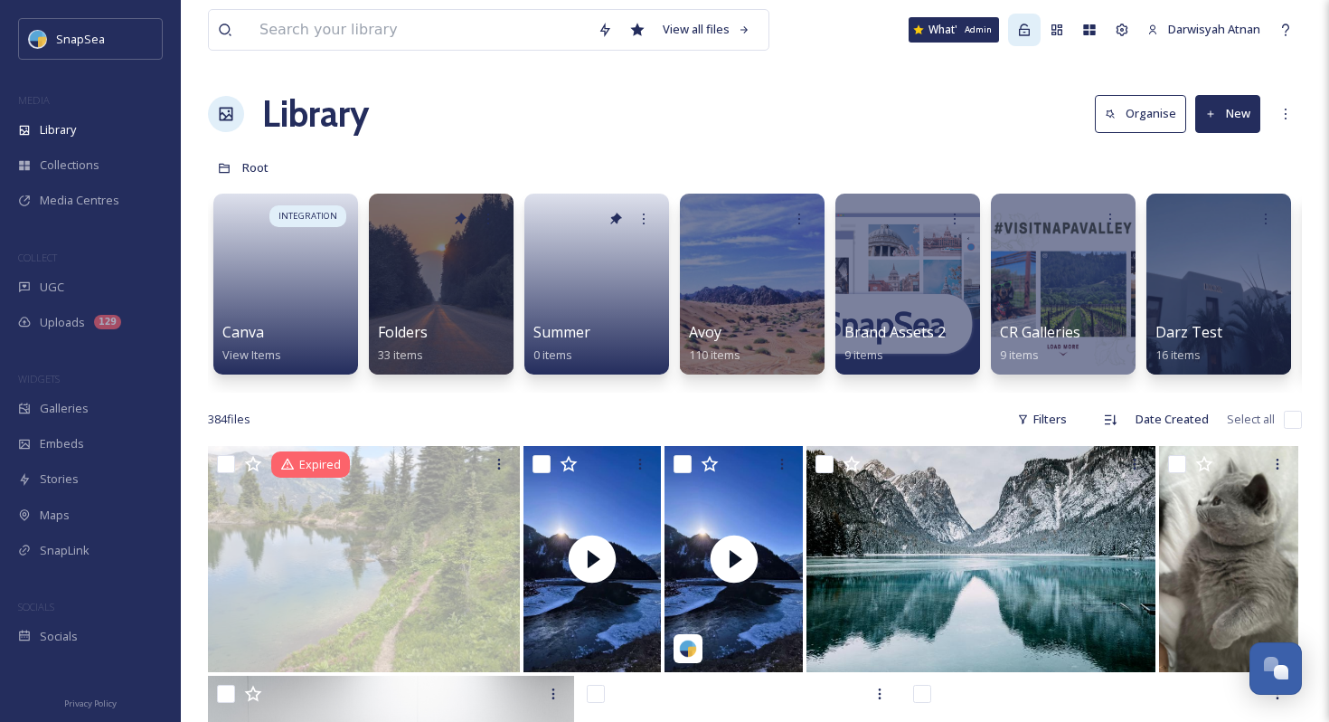
click at [959, 32] on icon at bounding box center [1024, 30] width 14 height 14
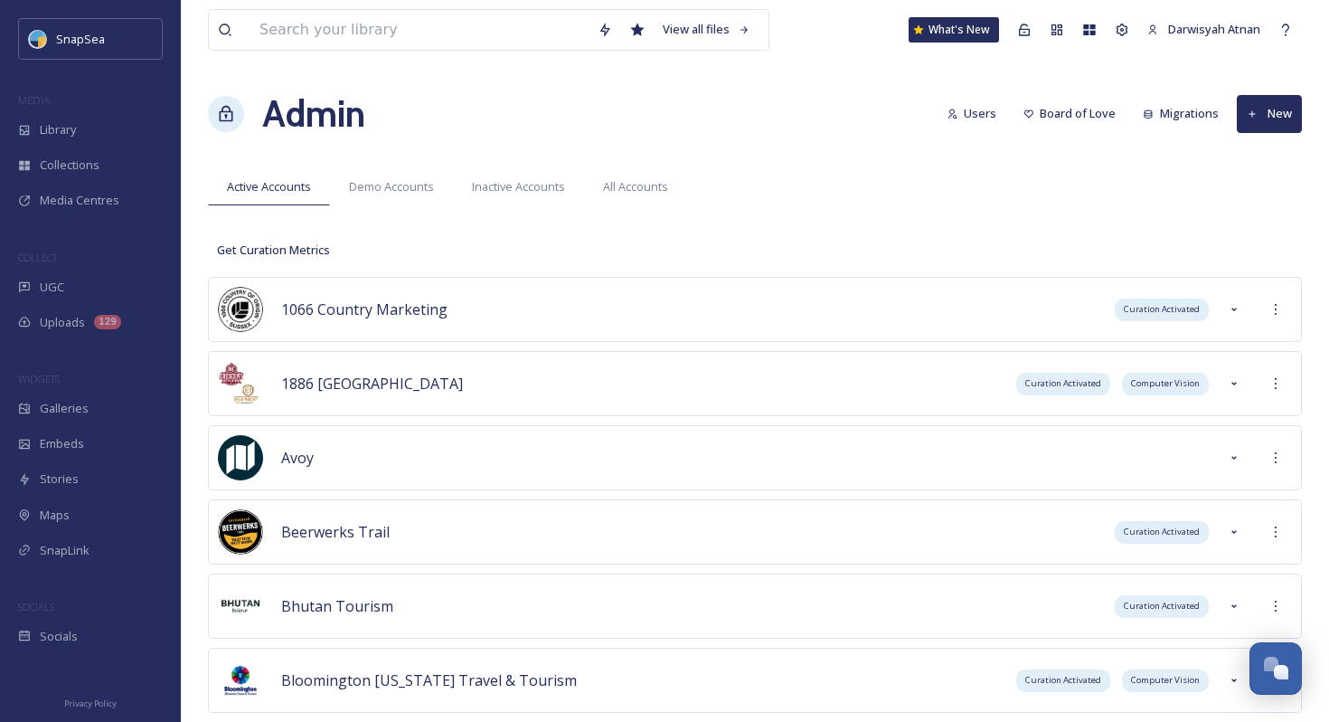
click at [959, 181] on div "Active Accounts Demo Accounts Inactive Accounts All Accounts" at bounding box center [755, 186] width 1094 height 37
click at [368, 185] on span "Demo Accounts" at bounding box center [391, 186] width 85 height 17
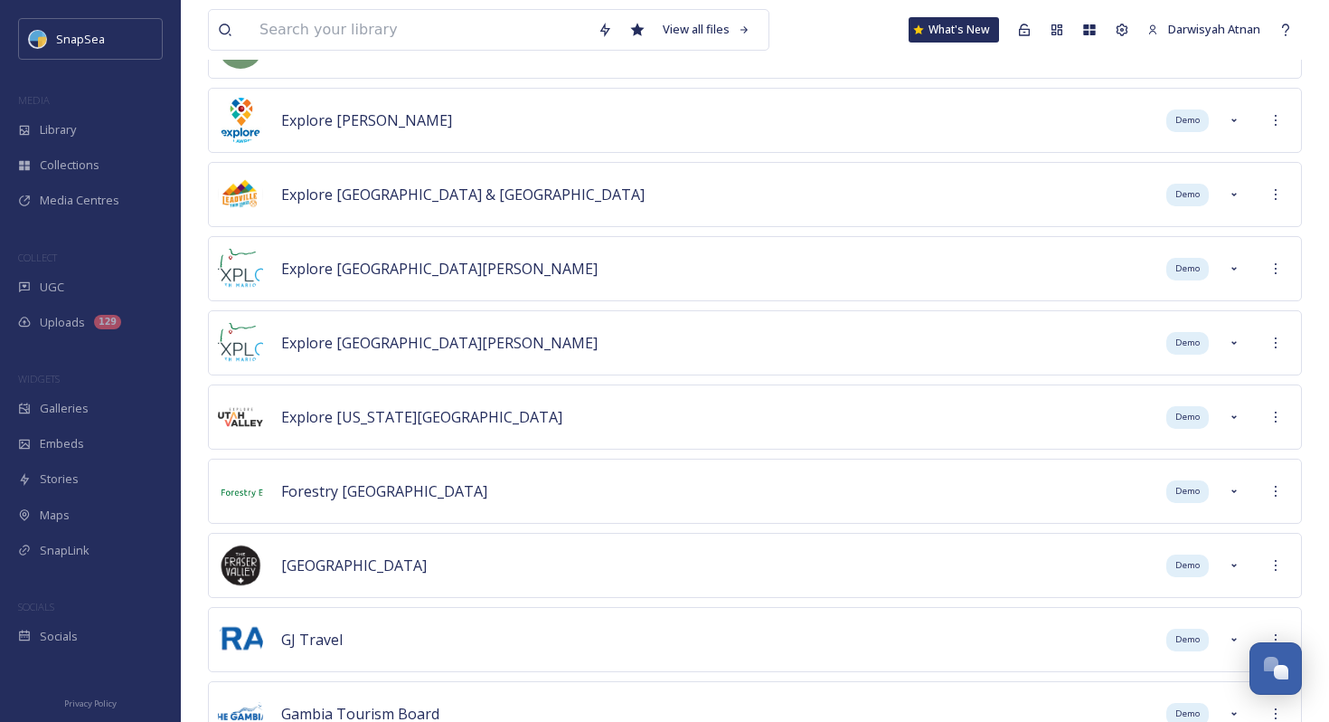
scroll to position [4999, 0]
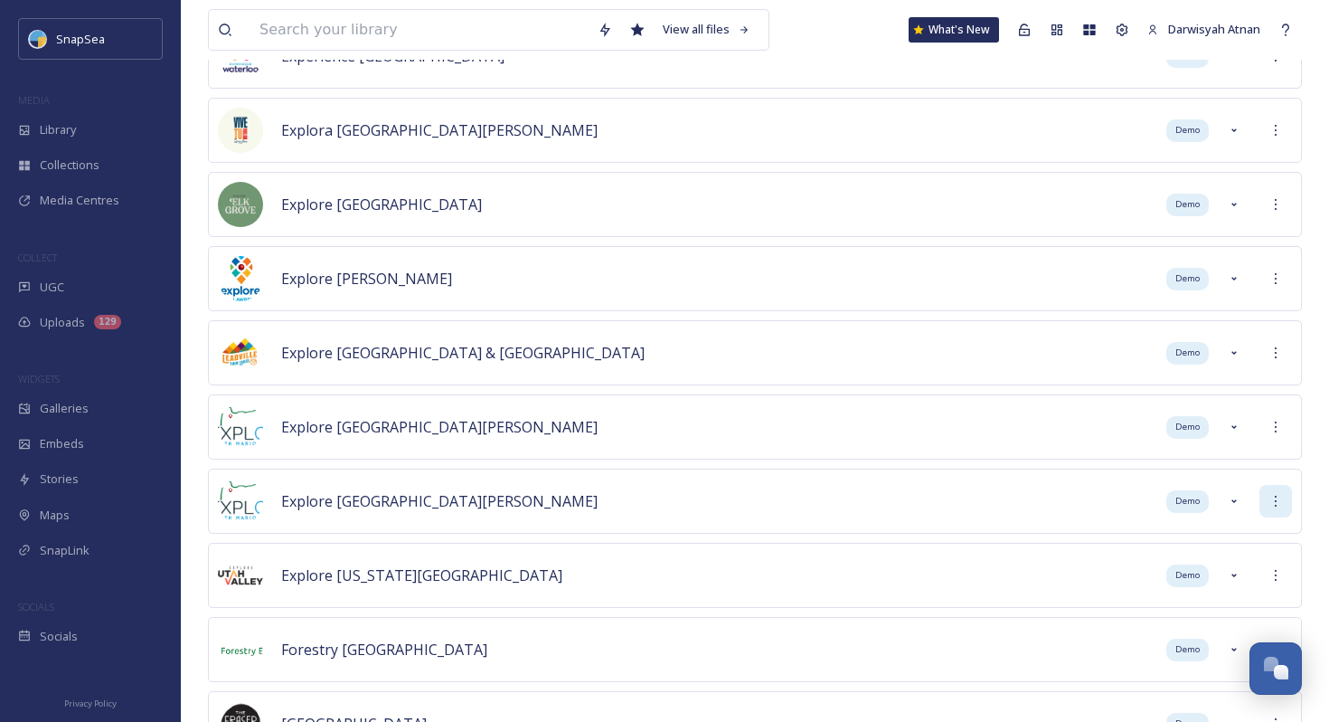
click at [959, 496] on icon at bounding box center [1276, 501] width 14 height 14
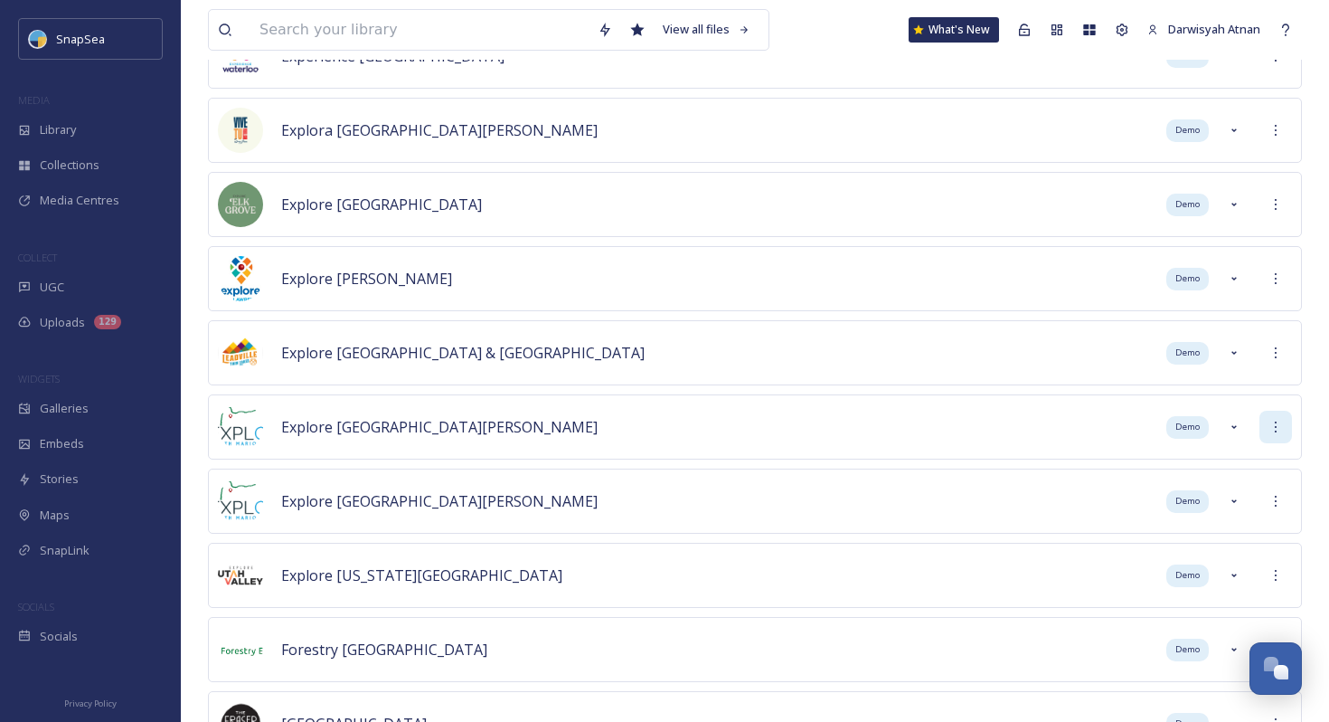
click at [959, 429] on icon at bounding box center [1276, 427] width 14 height 14
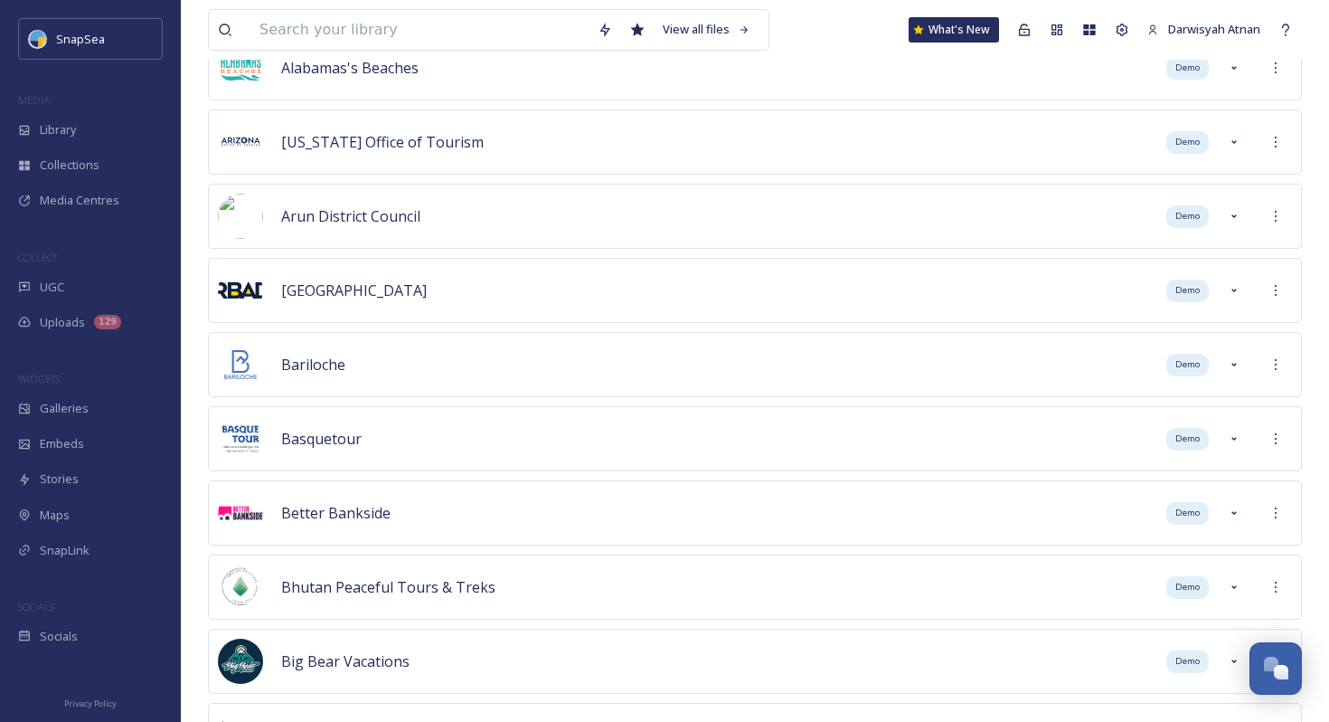
scroll to position [0, 0]
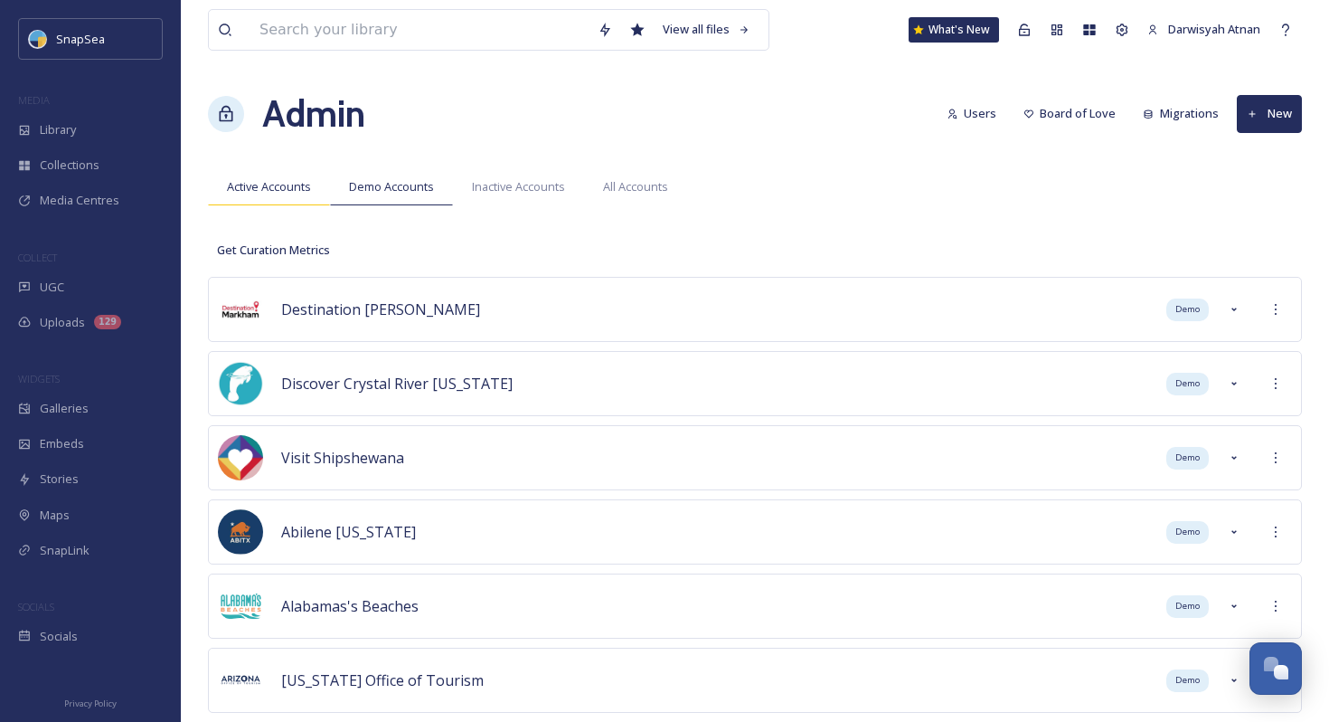
click at [278, 196] on div "Active Accounts" at bounding box center [269, 186] width 122 height 37
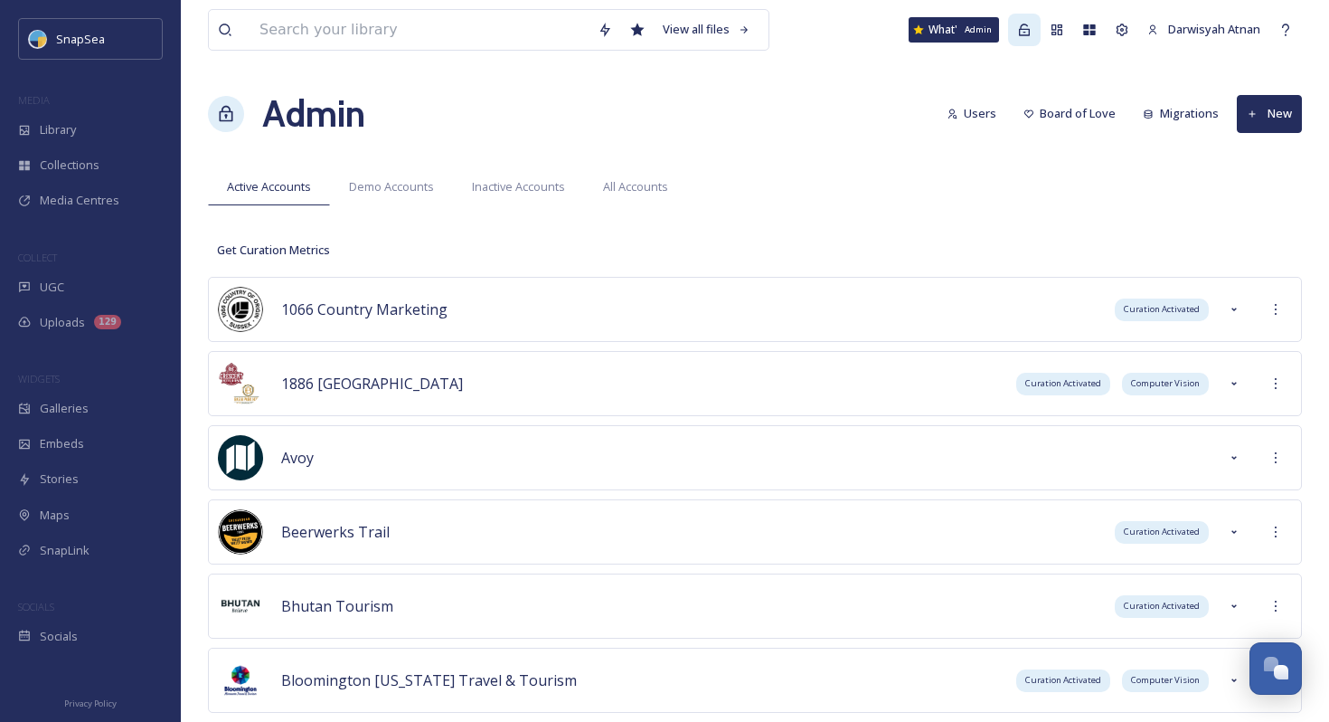
click at [959, 33] on div "Admin" at bounding box center [1024, 30] width 33 height 33
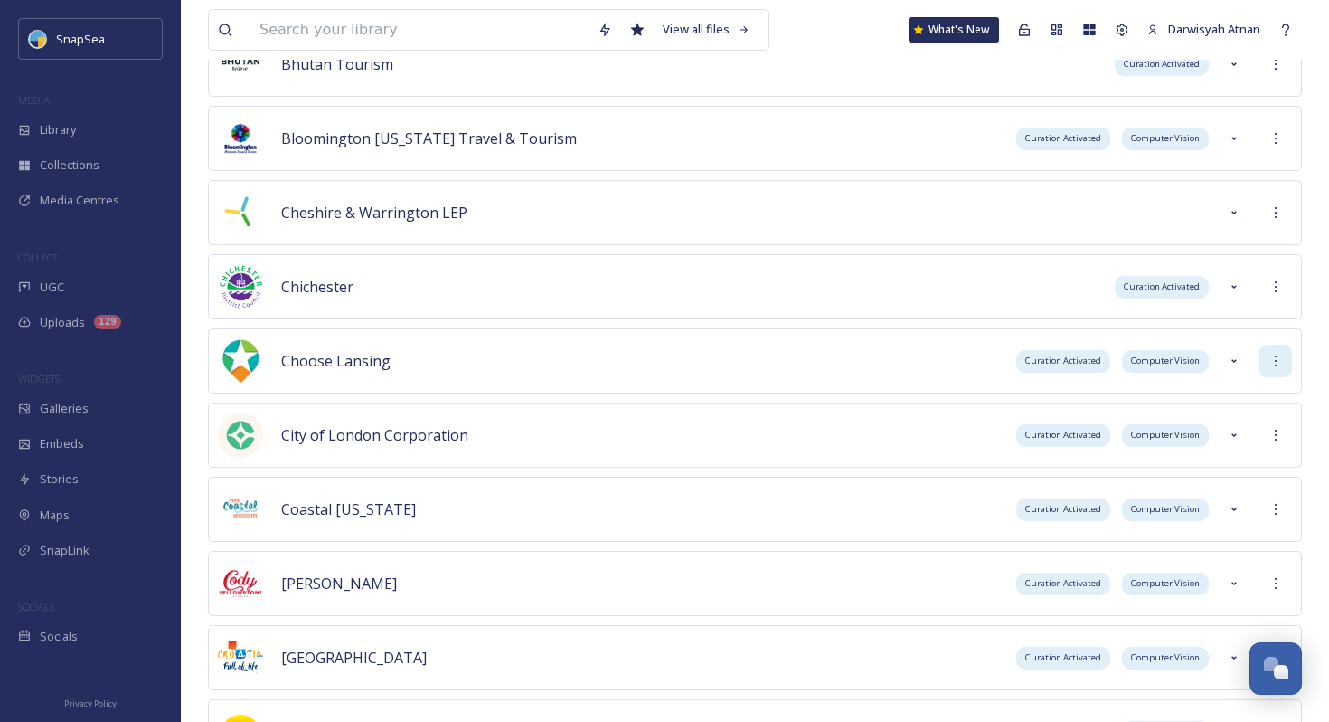
click at [959, 361] on icon at bounding box center [1276, 360] width 2 height 11
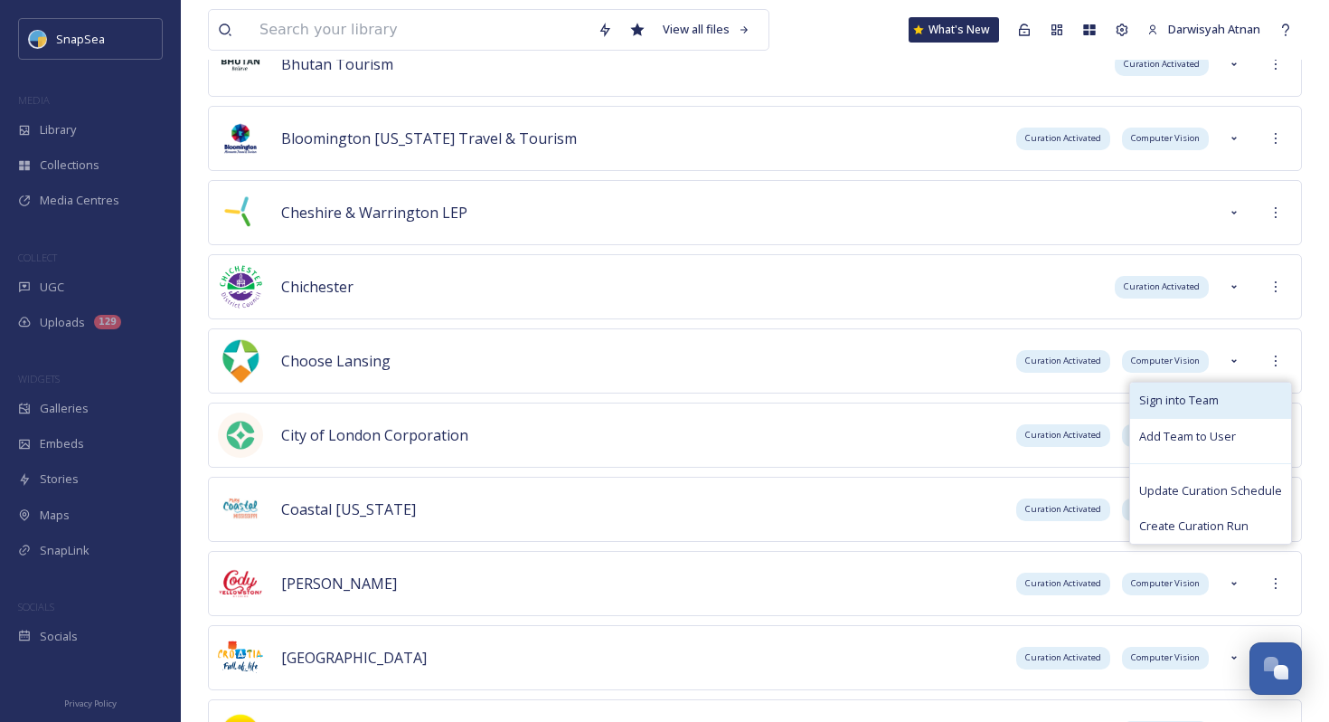
click at [959, 391] on div "Sign into Team" at bounding box center [1210, 400] width 161 height 35
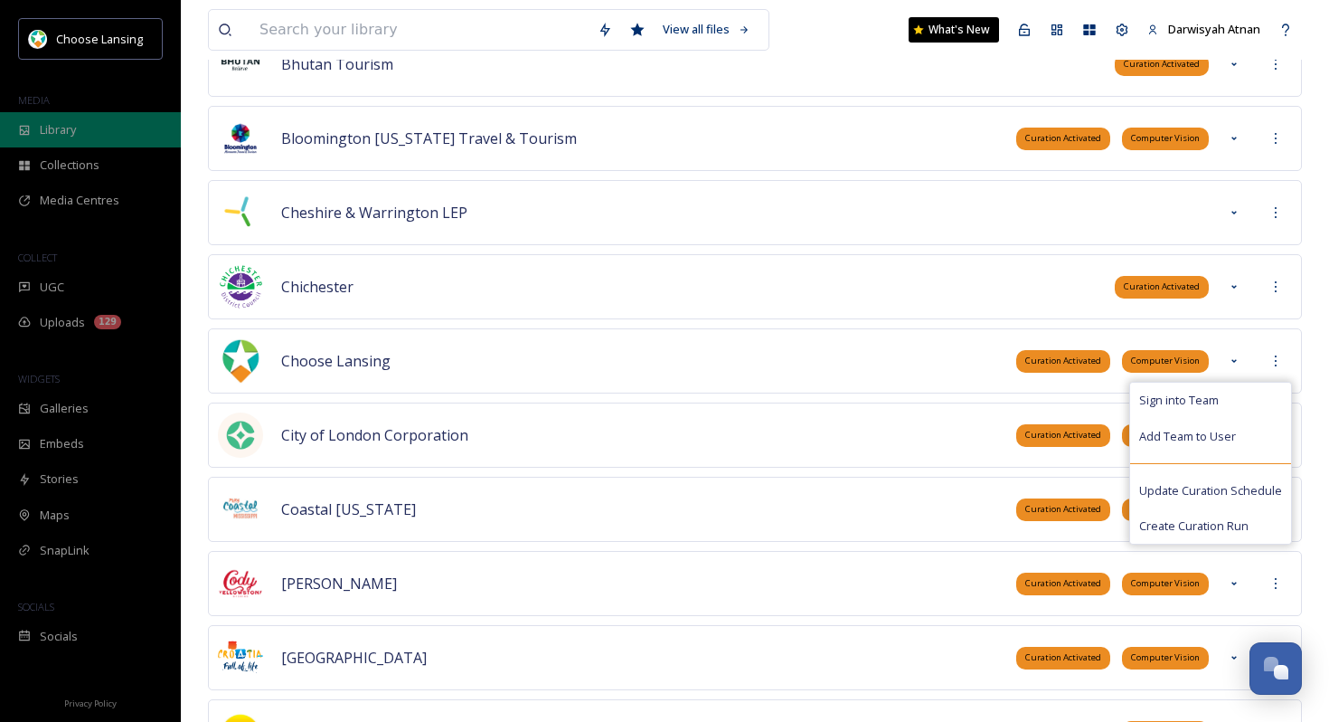
click at [51, 118] on div "Library" at bounding box center [90, 129] width 181 height 35
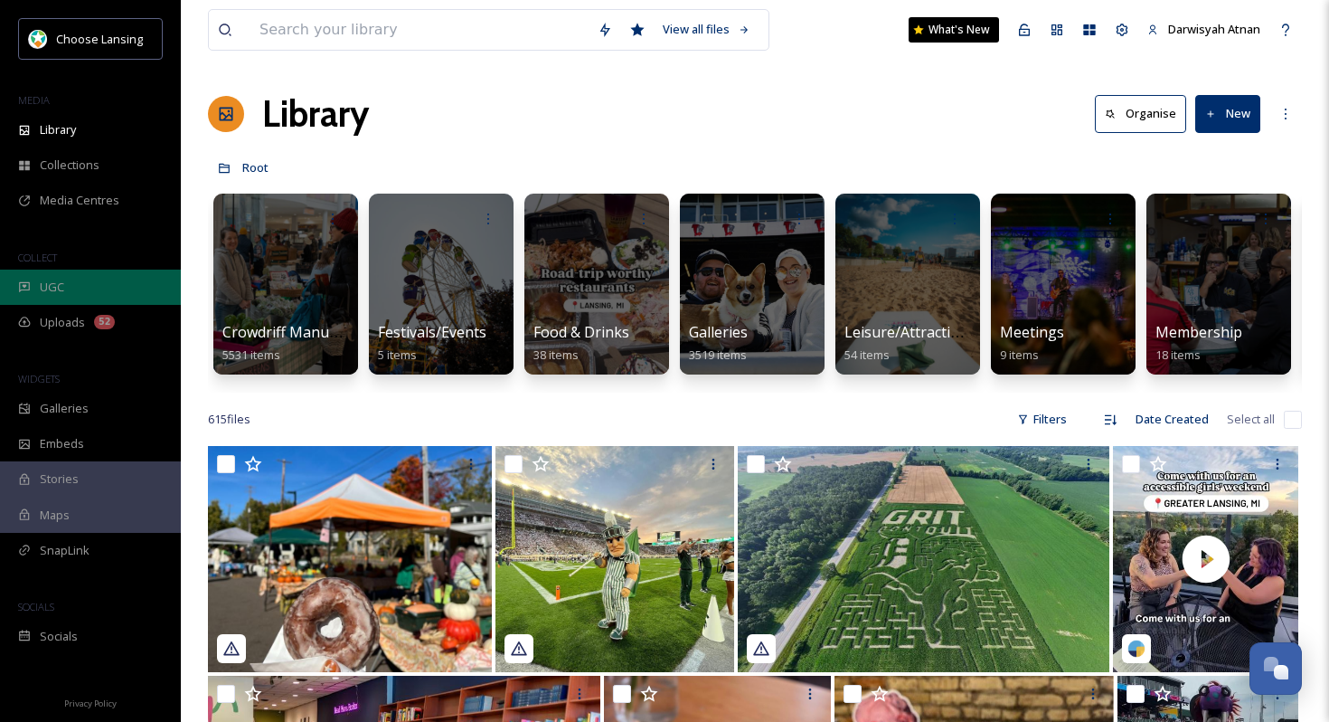
click at [83, 282] on div "UGC" at bounding box center [90, 286] width 181 height 35
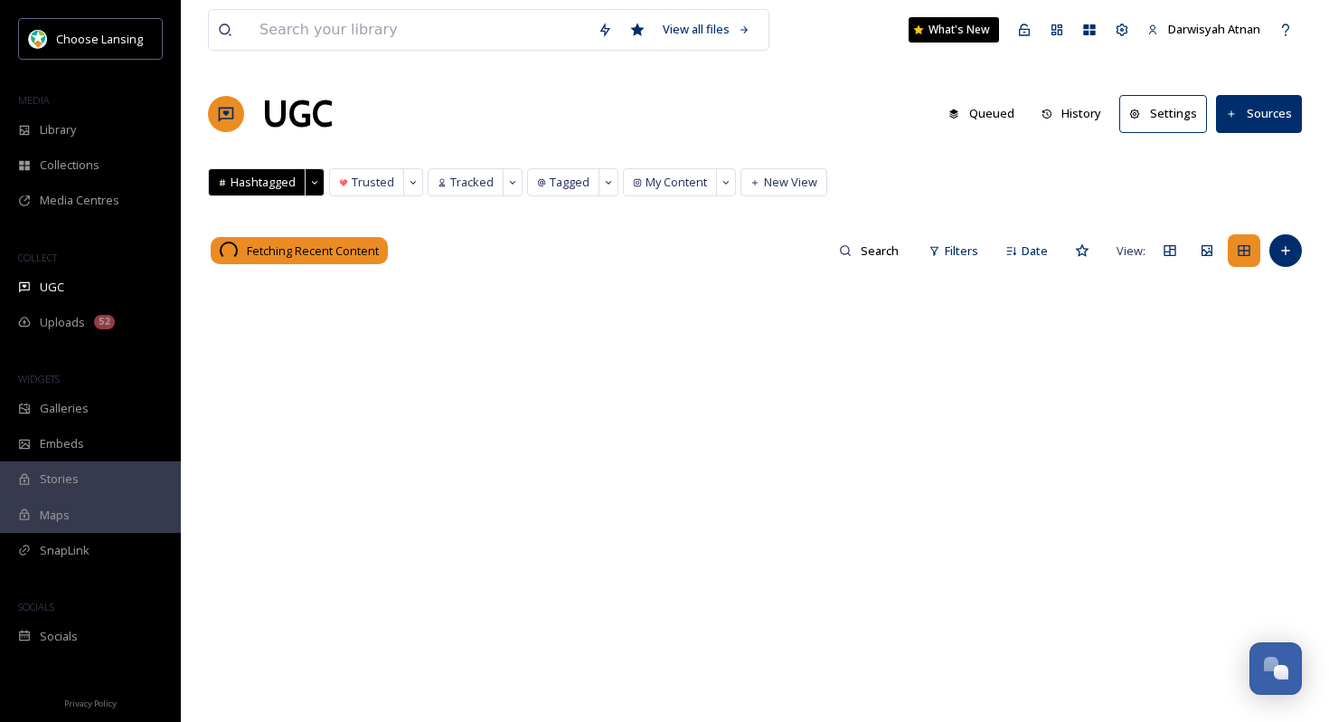
click at [959, 111] on button "History" at bounding box center [1072, 113] width 79 height 35
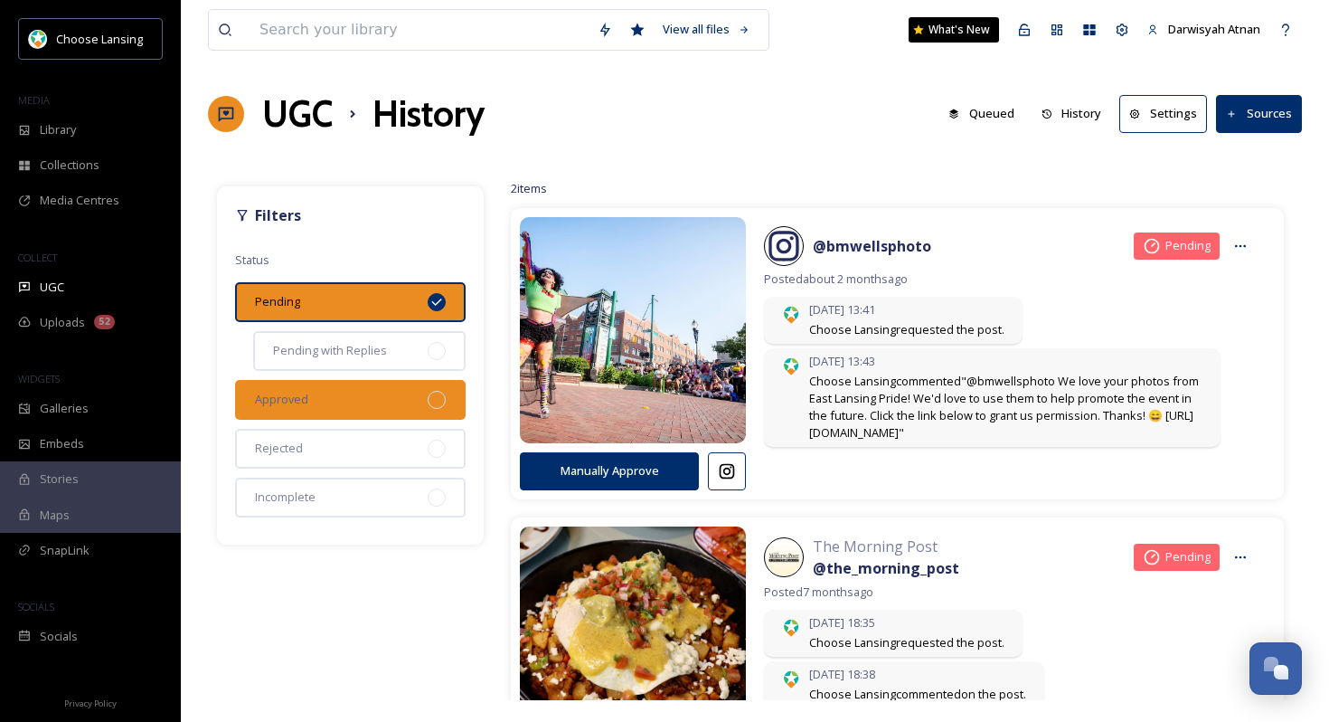
click at [385, 382] on div "Approved" at bounding box center [350, 400] width 231 height 40
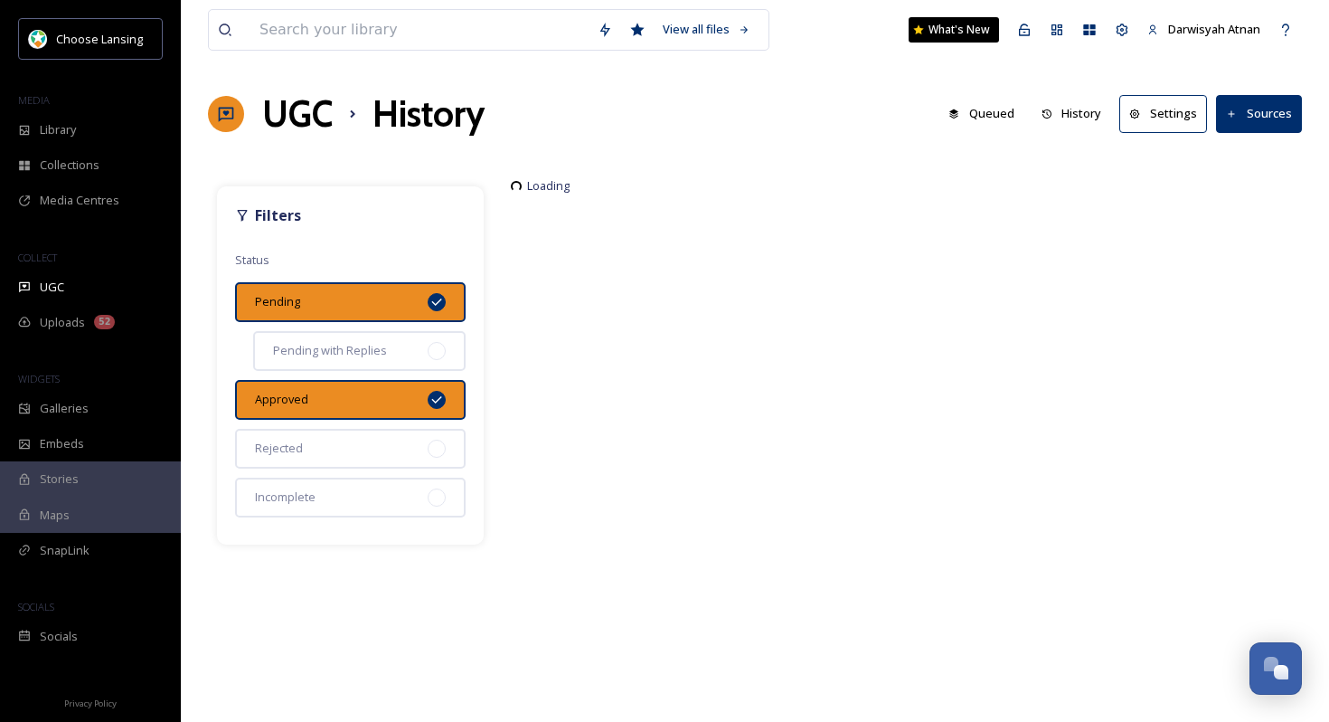
click at [365, 284] on div "Pending" at bounding box center [350, 302] width 231 height 40
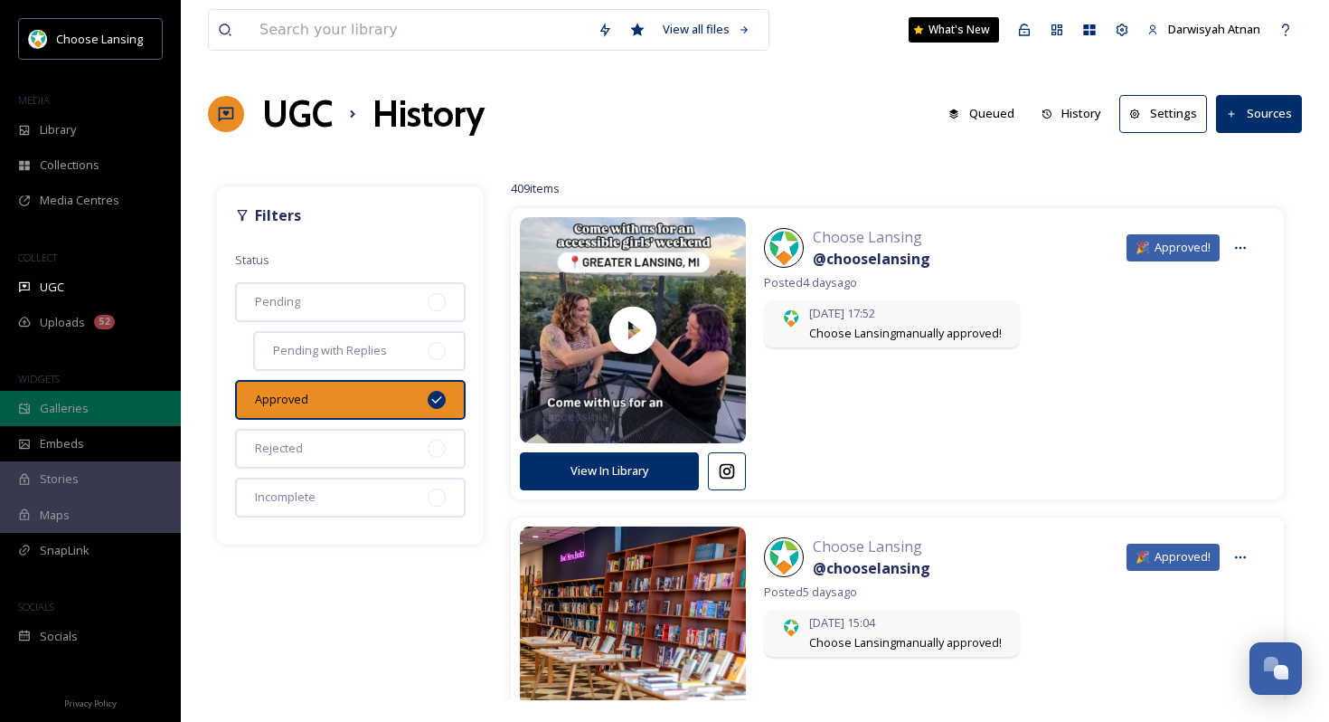
click at [46, 420] on div "Galleries" at bounding box center [90, 408] width 181 height 35
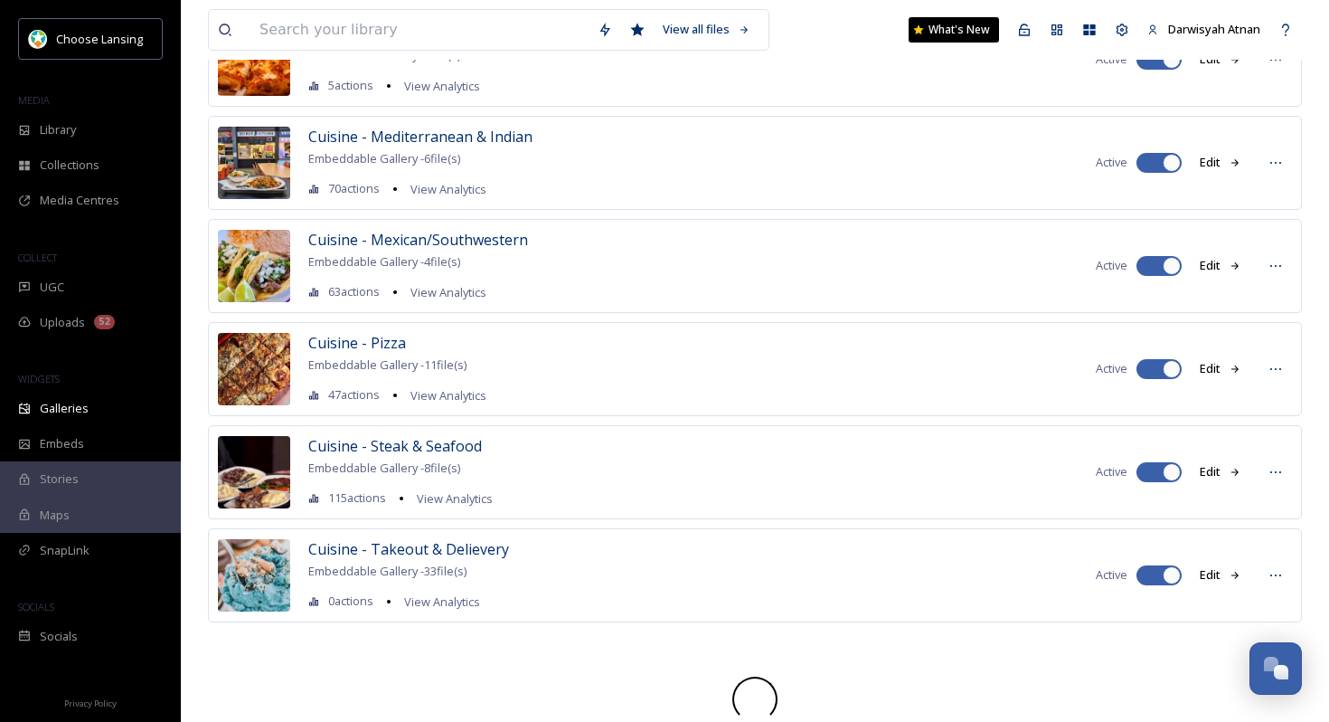
scroll to position [1599, 0]
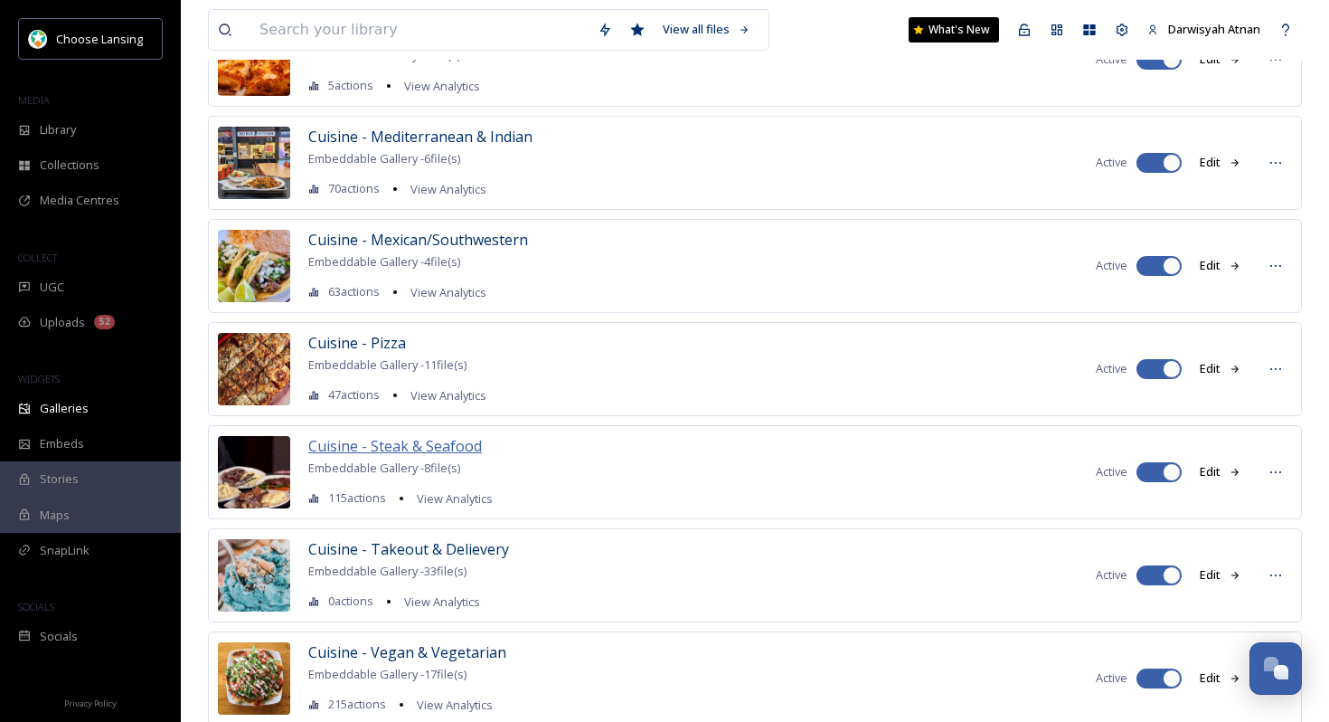
click at [380, 448] on span "Cuisine - Steak & Seafood" at bounding box center [395, 446] width 174 height 20
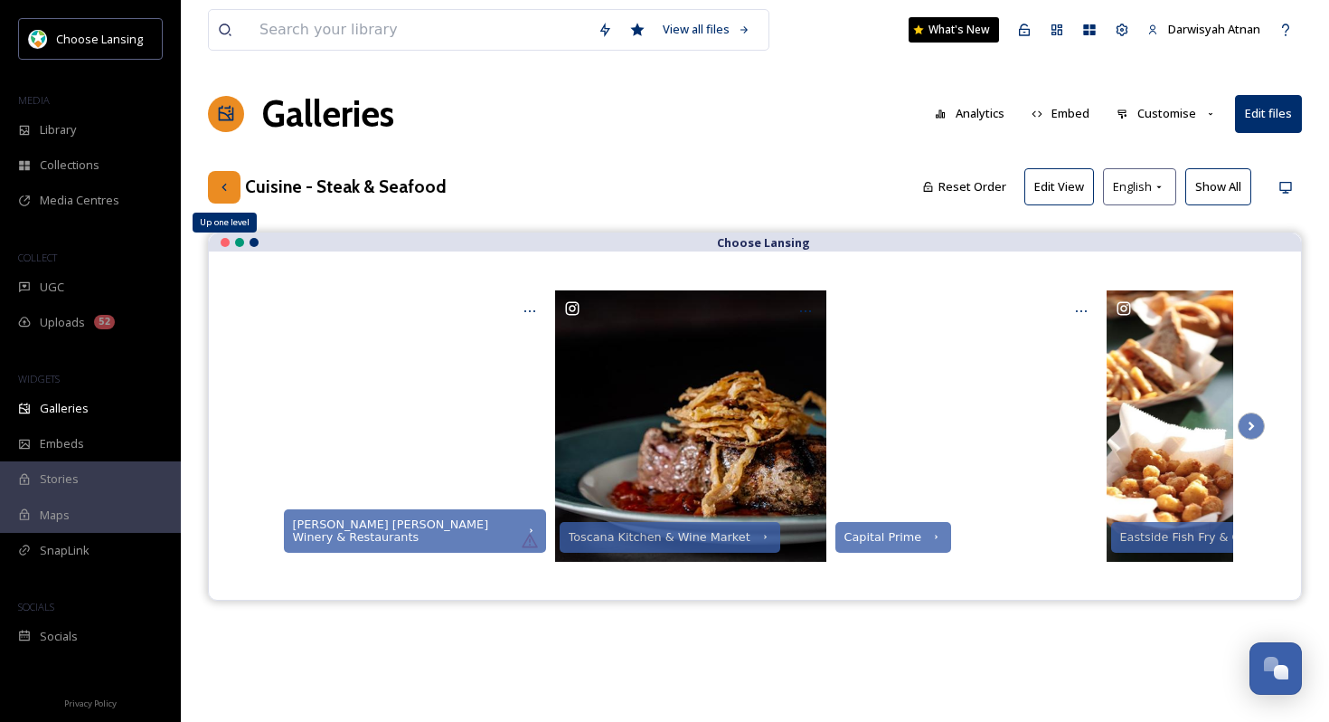
click at [225, 188] on icon at bounding box center [224, 187] width 14 height 14
